Goal: Task Accomplishment & Management: Manage account settings

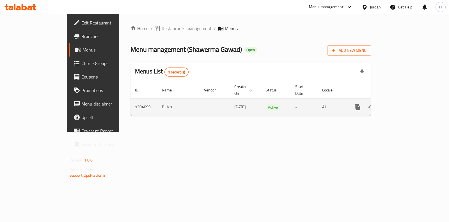
click at [405, 102] on link "enhanced table" at bounding box center [398, 106] width 13 height 13
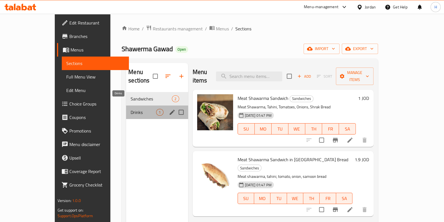
click at [131, 109] on span "Drinks" at bounding box center [144, 112] width 26 height 7
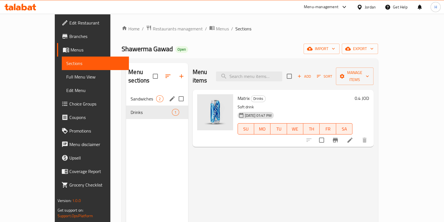
click at [126, 92] on div "Sandwiches 2" at bounding box center [157, 98] width 62 height 13
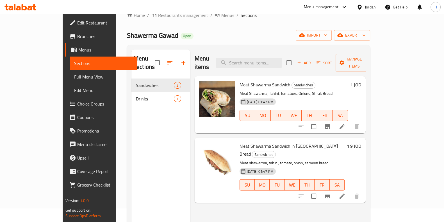
scroll to position [8, 0]
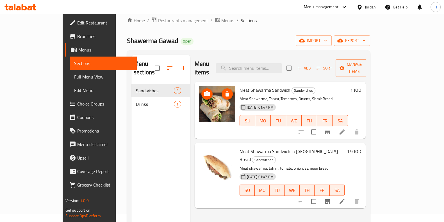
click at [201, 89] on button "upload picture" at bounding box center [206, 93] width 11 height 11
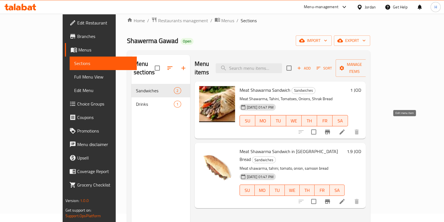
click at [345, 129] on icon at bounding box center [342, 131] width 5 height 5
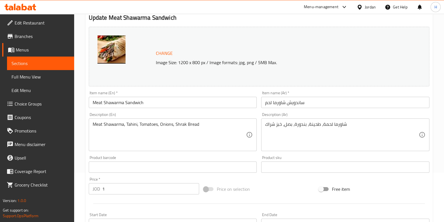
scroll to position [105, 0]
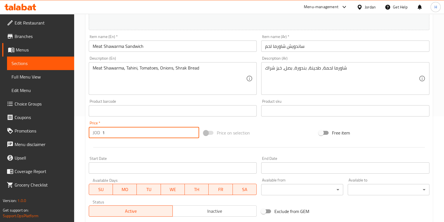
click at [133, 131] on input "1" at bounding box center [150, 132] width 97 height 11
type input "9"
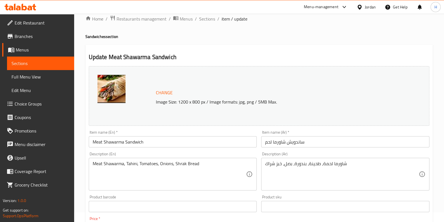
scroll to position [0, 0]
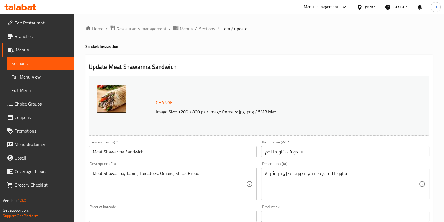
click at [209, 26] on span "Sections" at bounding box center [207, 28] width 16 height 7
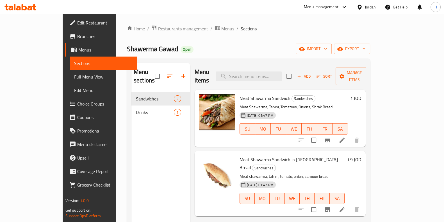
click at [221, 25] on span "Menus" at bounding box center [227, 28] width 13 height 7
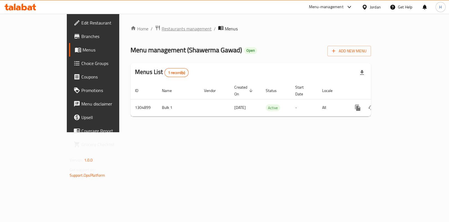
click at [162, 30] on span "Restaurants management" at bounding box center [187, 28] width 50 height 7
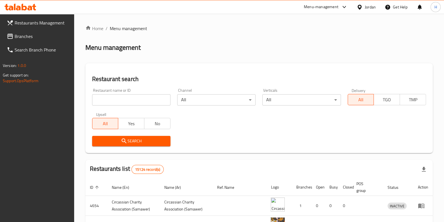
click at [143, 101] on input "search" at bounding box center [131, 99] width 78 height 11
type input "م"
click at [146, 98] on input "search" at bounding box center [131, 99] width 78 height 11
type input "عمو عجين"
click at [133, 143] on span "Search" at bounding box center [131, 140] width 69 height 7
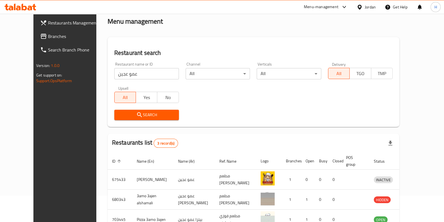
scroll to position [58, 0]
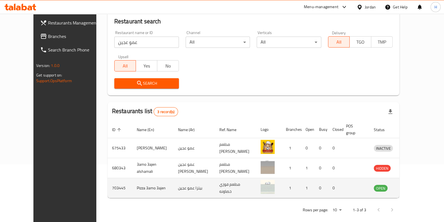
click at [176, 181] on td "بيتزا عمو عجين" at bounding box center [194, 188] width 41 height 20
copy td "بيتزا عمو عجين"
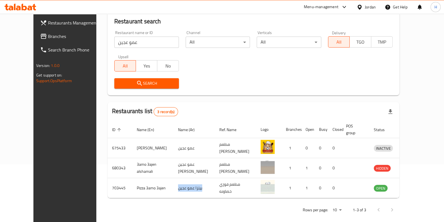
click at [48, 21] on span "Restaurants Management" at bounding box center [75, 22] width 55 height 7
